Goal: Task Accomplishment & Management: Use online tool/utility

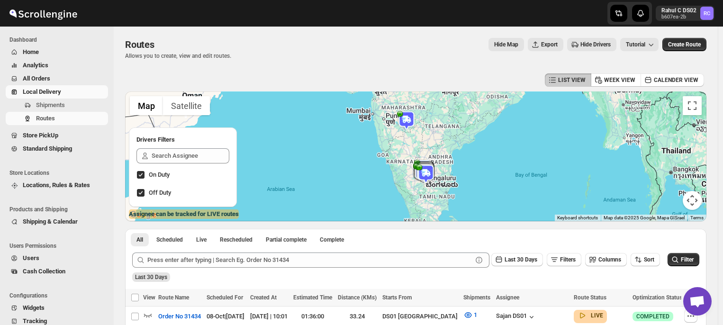
scroll to position [154, 0]
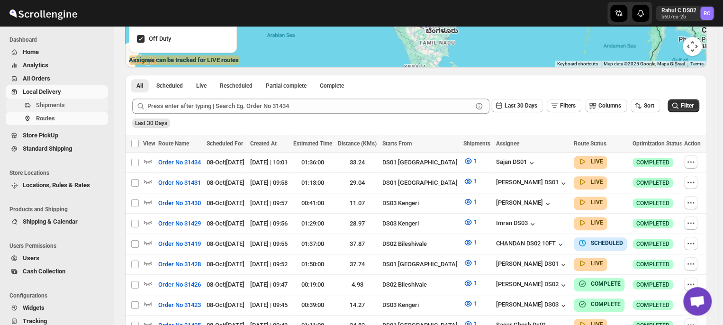
click at [64, 103] on span "Shipments" at bounding box center [71, 104] width 70 height 9
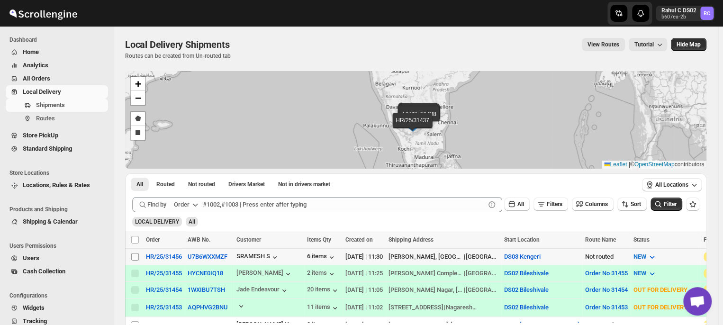
click at [136, 254] on input "Select shipment" at bounding box center [135, 257] width 8 height 8
checkbox input "true"
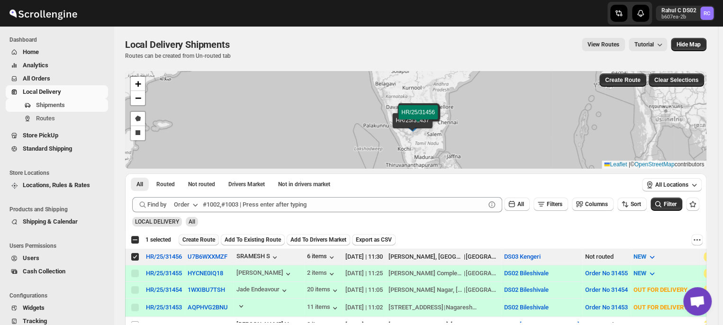
click at [200, 239] on span "Create Route" at bounding box center [198, 240] width 33 height 8
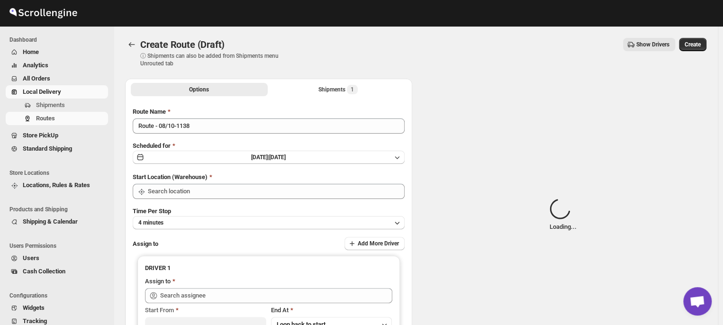
type input "DS03 Kengeri"
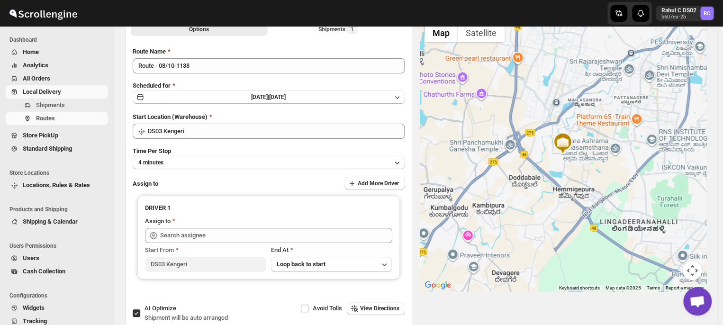
scroll to position [61, 0]
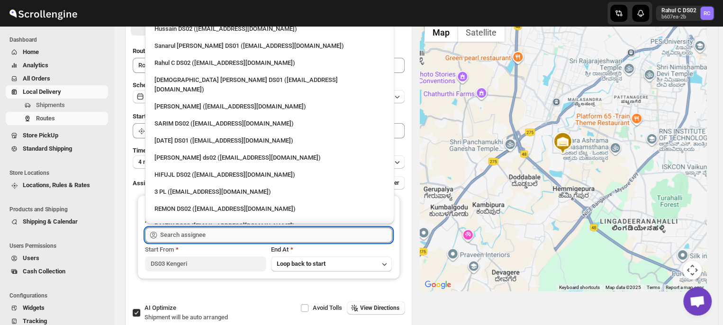
click at [217, 236] on input "text" at bounding box center [276, 234] width 232 height 15
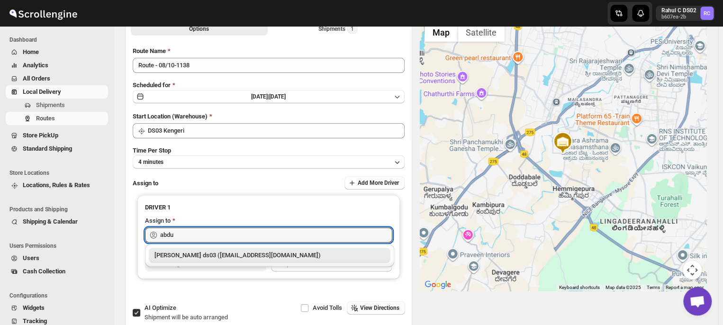
click at [236, 254] on div "[PERSON_NAME] ds03 ([EMAIL_ADDRESS][DOMAIN_NAME])" at bounding box center [269, 255] width 230 height 9
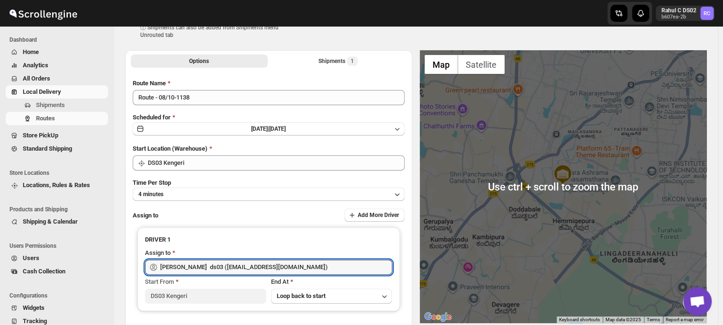
scroll to position [0, 0]
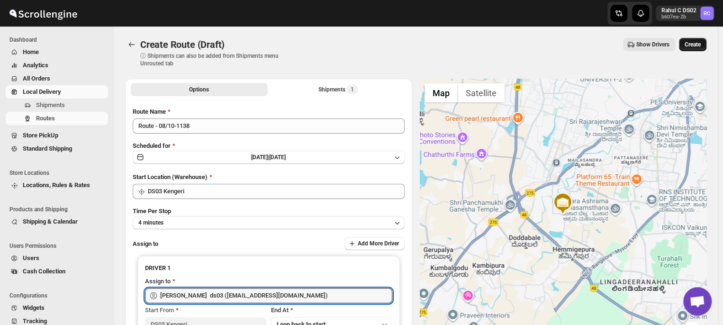
type input "[PERSON_NAME] ds03 ([EMAIL_ADDRESS][DOMAIN_NAME])"
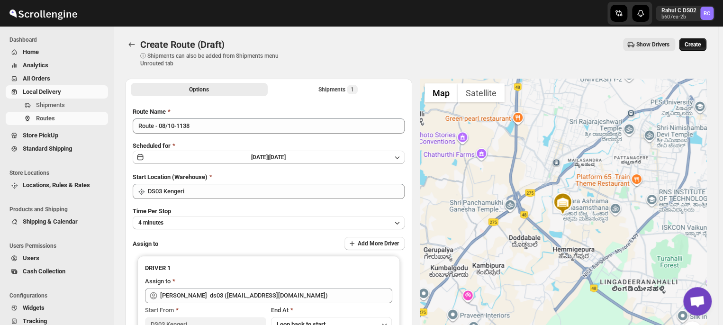
click at [696, 42] on span "Create" at bounding box center [693, 45] width 16 height 8
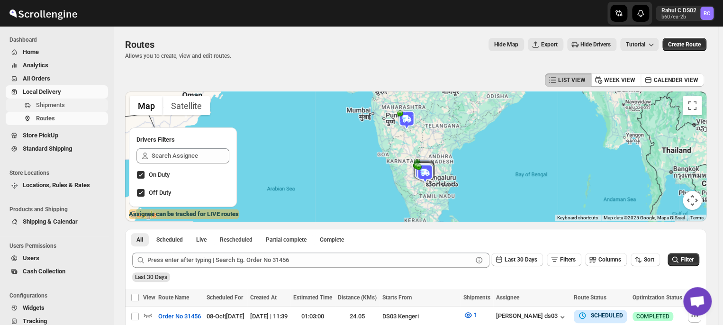
click at [68, 108] on span "Shipments" at bounding box center [71, 104] width 70 height 9
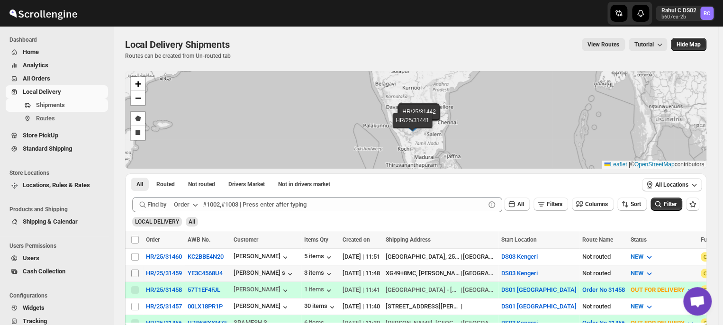
click at [136, 273] on input "Select shipment" at bounding box center [135, 274] width 8 height 8
checkbox input "true"
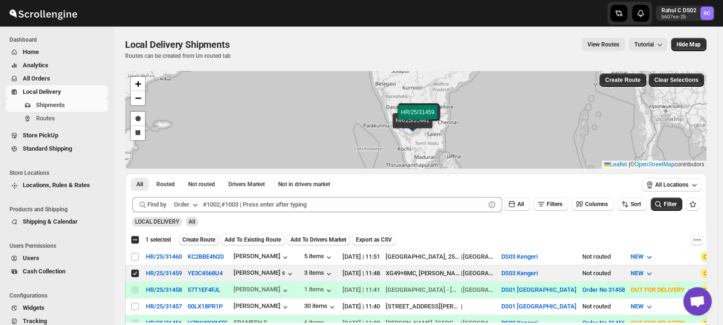
click at [202, 236] on span "Create Route" at bounding box center [198, 240] width 33 height 8
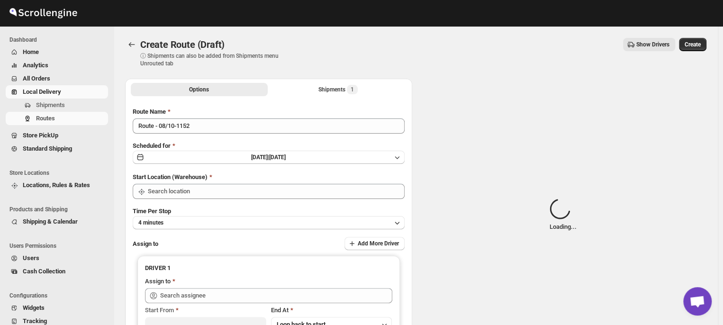
type input "DS03 Kengeri"
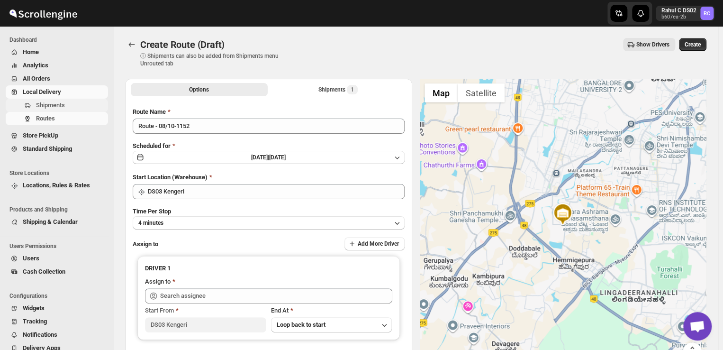
click at [75, 108] on span "Shipments" at bounding box center [71, 104] width 70 height 9
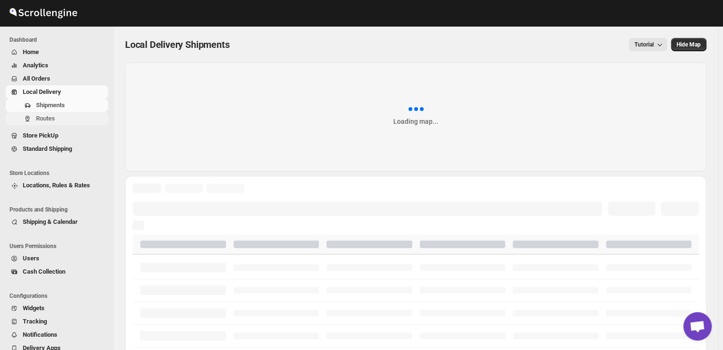
click at [55, 122] on span "Routes" at bounding box center [71, 118] width 70 height 9
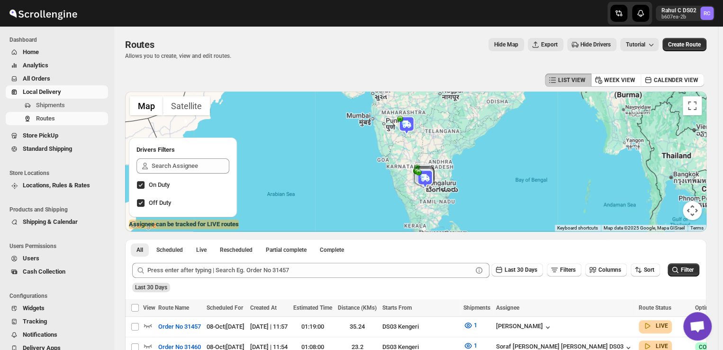
drag, startPoint x: 480, startPoint y: 314, endPoint x: 485, endPoint y: 291, distance: 23.1
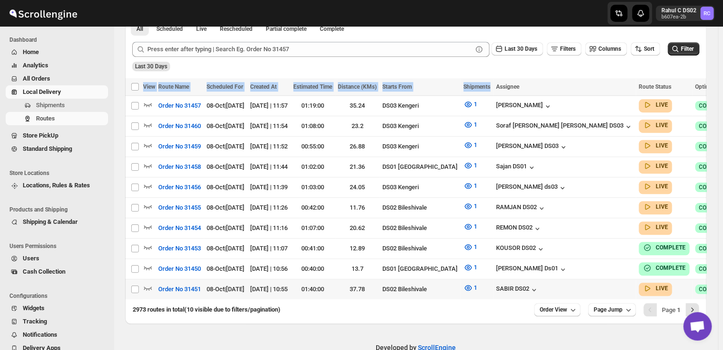
scroll to position [236, 0]
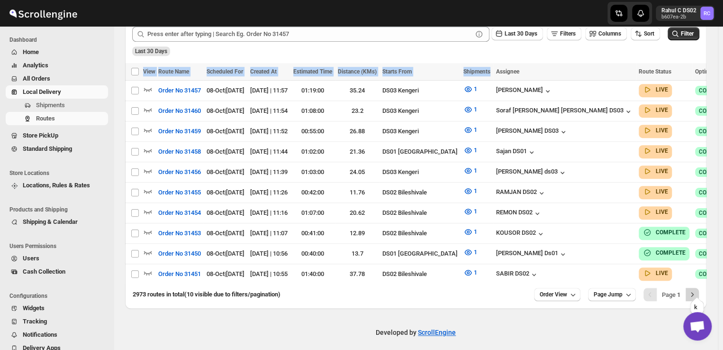
click at [697, 290] on icon "Next" at bounding box center [692, 294] width 9 height 9
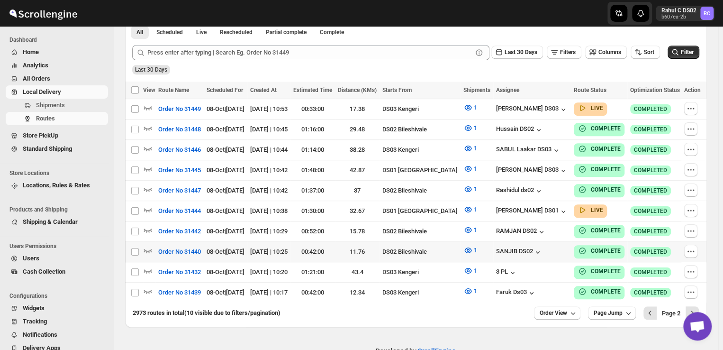
scroll to position [217, 0]
